Goal: Navigation & Orientation: Find specific page/section

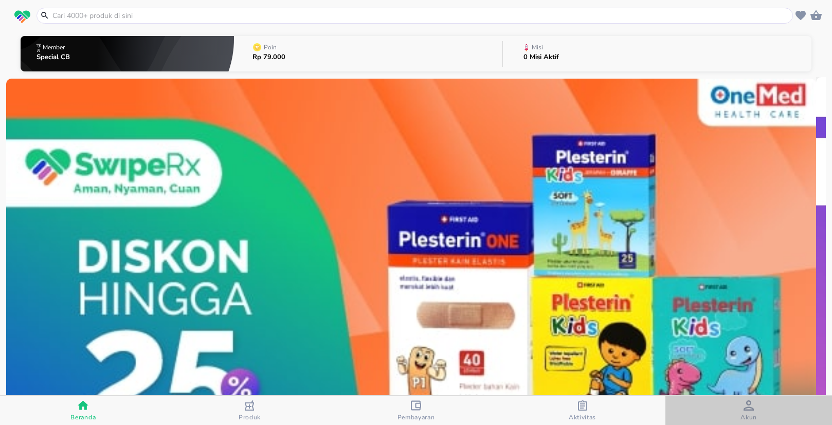
click at [745, 409] on icon "button" at bounding box center [748, 405] width 10 height 10
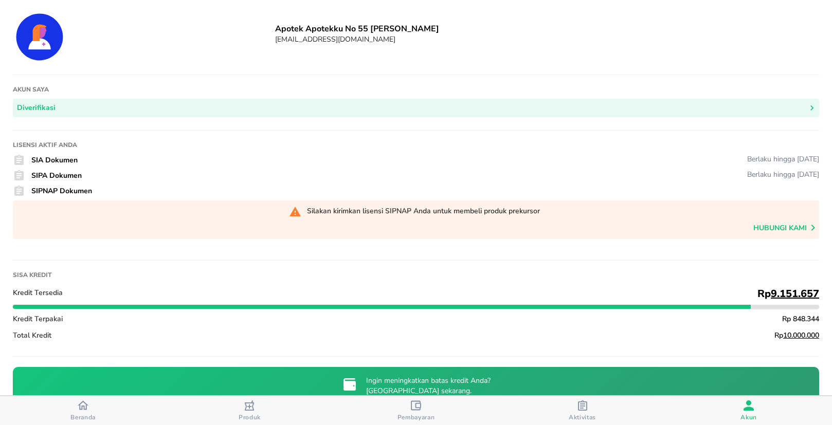
click at [88, 412] on div "button" at bounding box center [83, 406] width 11 height 13
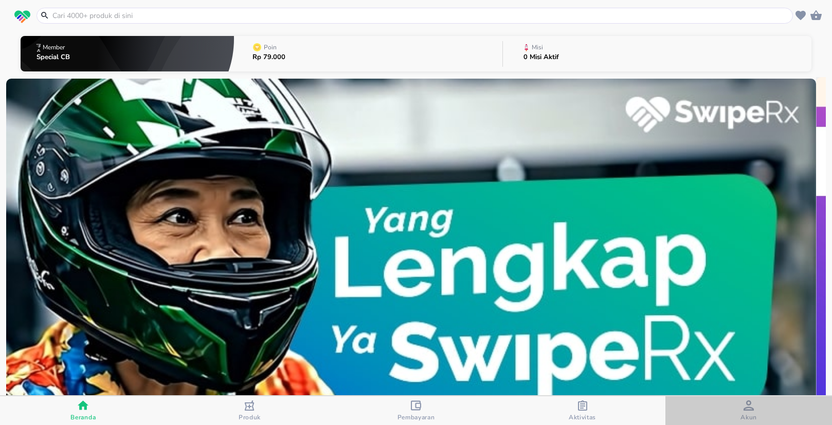
click at [728, 410] on span "Akun" at bounding box center [748, 410] width 160 height 21
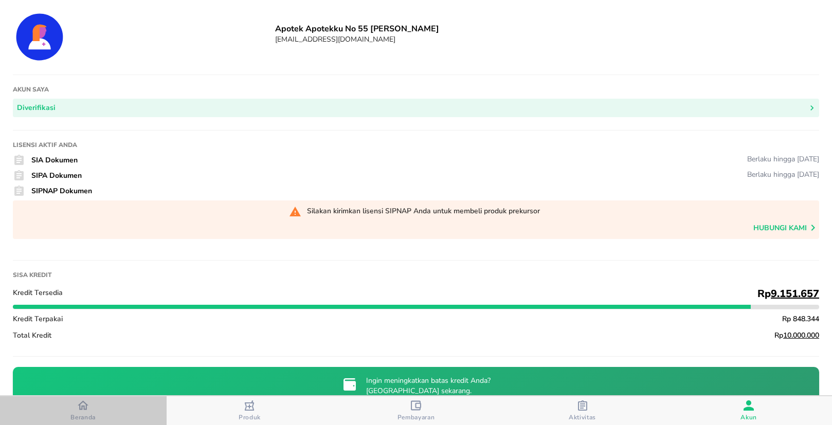
click at [84, 413] on span "Beranda" at bounding box center [82, 417] width 25 height 8
